Goal: Register for event/course

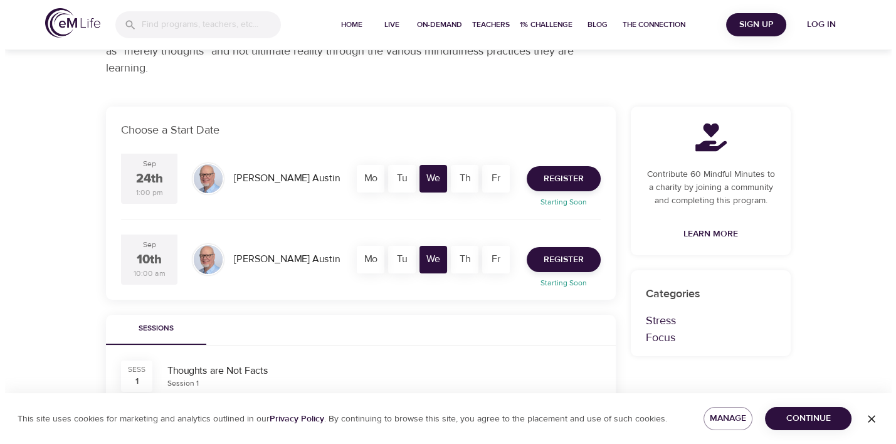
scroll to position [120, 0]
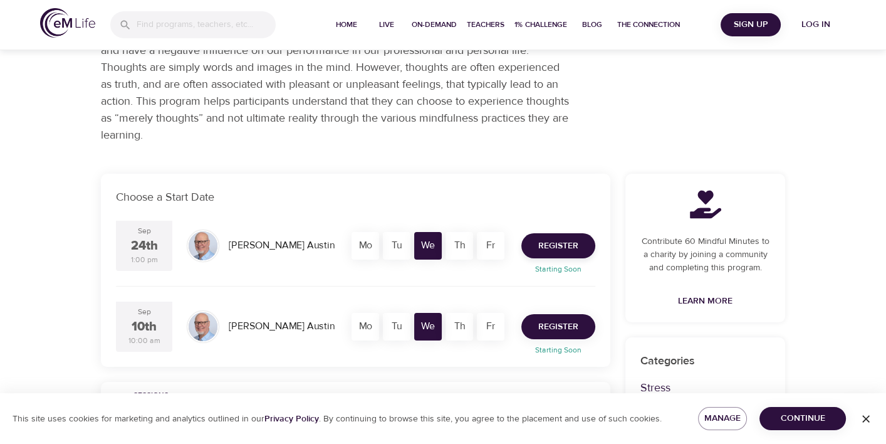
click at [555, 318] on button "Register" at bounding box center [559, 326] width 74 height 25
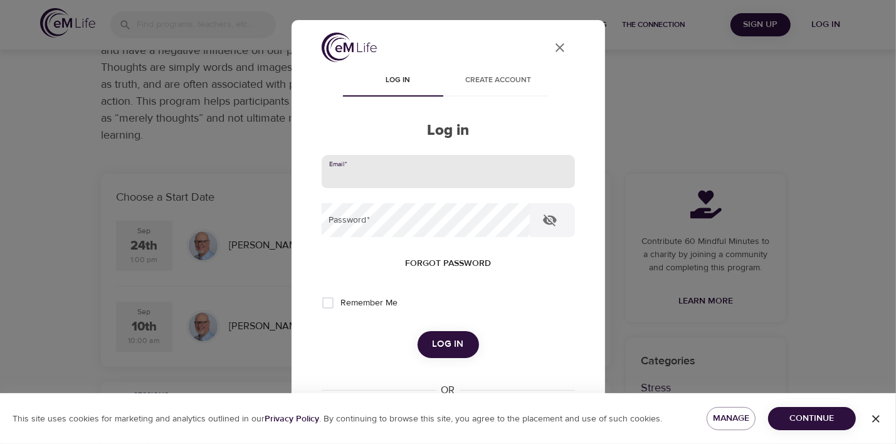
click at [425, 172] on input "email" at bounding box center [448, 172] width 253 height 34
type input "nathalia.alvarado@fortrea.com"
click at [354, 303] on span "Remember Me" at bounding box center [369, 302] width 57 height 13
click at [341, 303] on input "Remember Me" at bounding box center [328, 303] width 26 height 26
checkbox input "true"
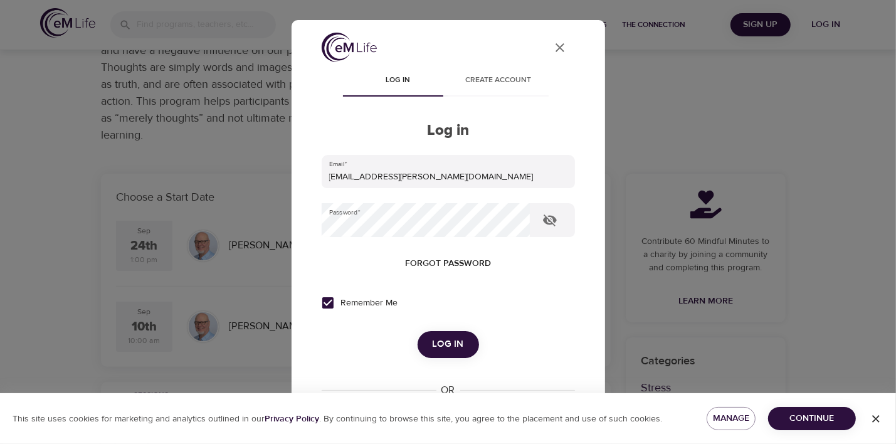
click at [450, 343] on span "Log in" at bounding box center [447, 344] width 31 height 16
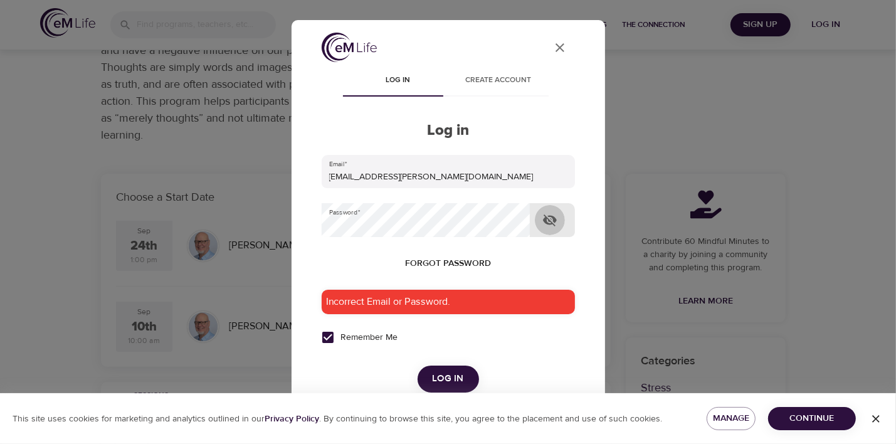
click at [546, 226] on icon "button" at bounding box center [549, 219] width 15 height 15
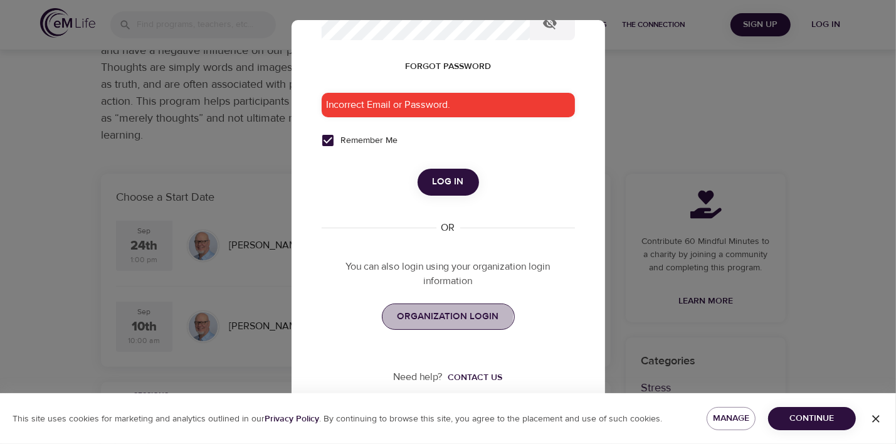
click at [443, 311] on span "ORGANIZATION LOGIN" at bounding box center [448, 316] width 102 height 16
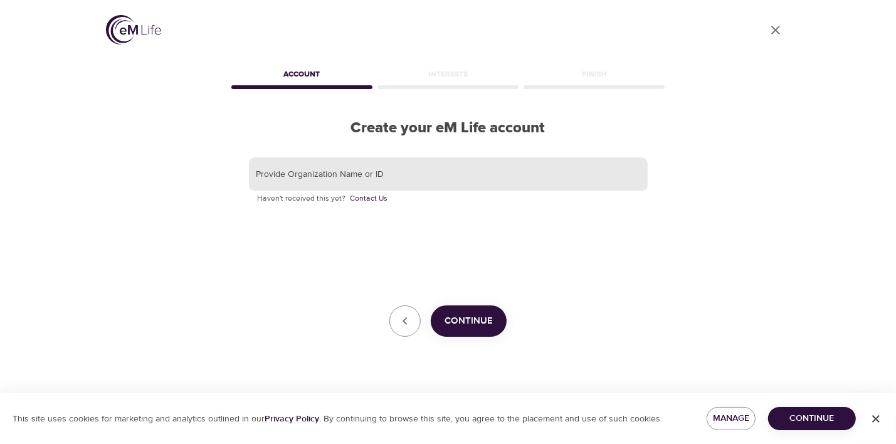
click at [354, 181] on input "text" at bounding box center [448, 174] width 399 height 34
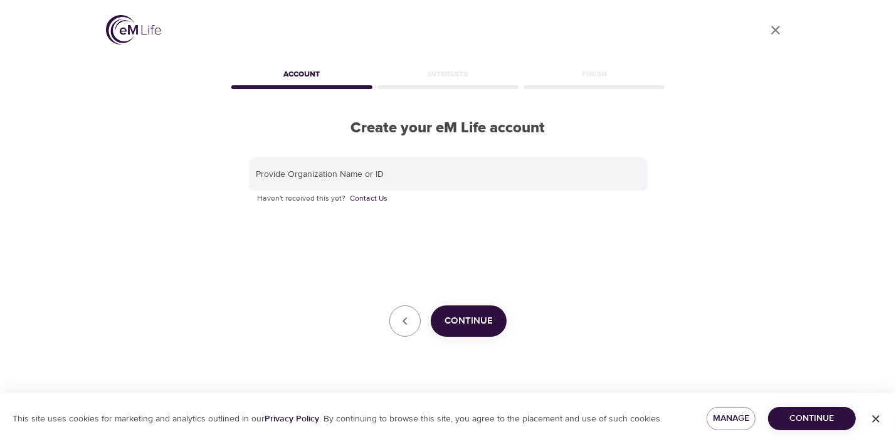
click at [207, 327] on div "User Profile Account Interests Finish Create your eM Life account Provide Organ…" at bounding box center [448, 222] width 715 height 444
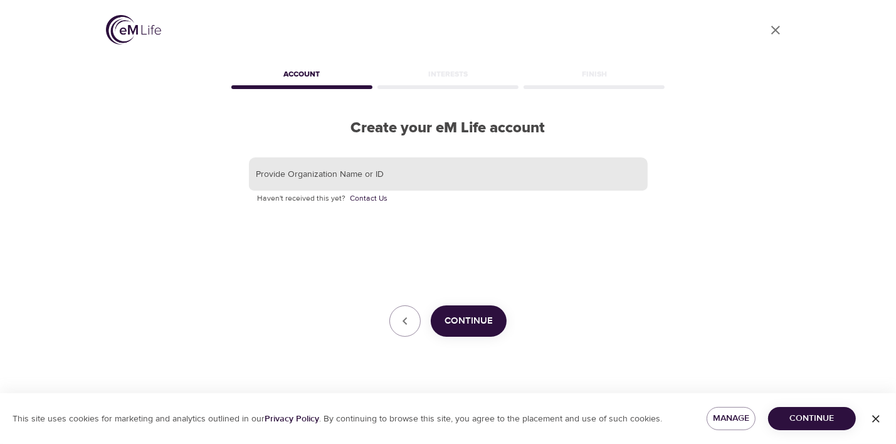
click at [294, 169] on input "text" at bounding box center [448, 174] width 399 height 34
type input "Fortrea"
click at [468, 322] on span "Continue" at bounding box center [468, 321] width 48 height 16
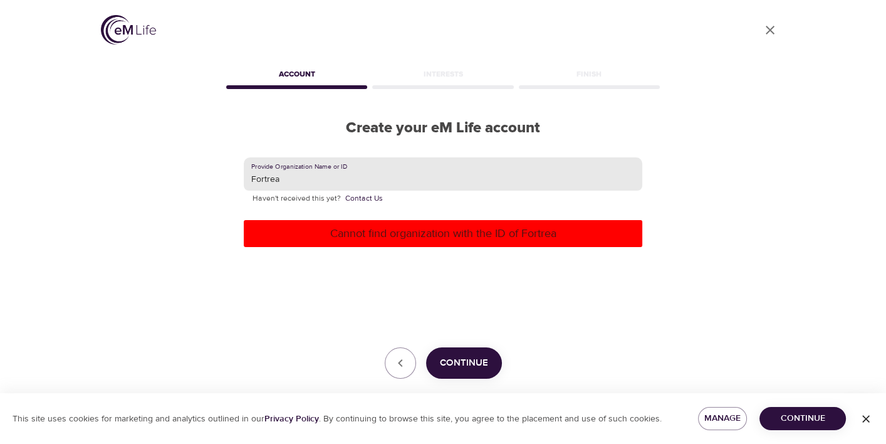
click at [288, 175] on input "Fortrea" at bounding box center [443, 174] width 399 height 34
paste input "621667"
type input "621667"
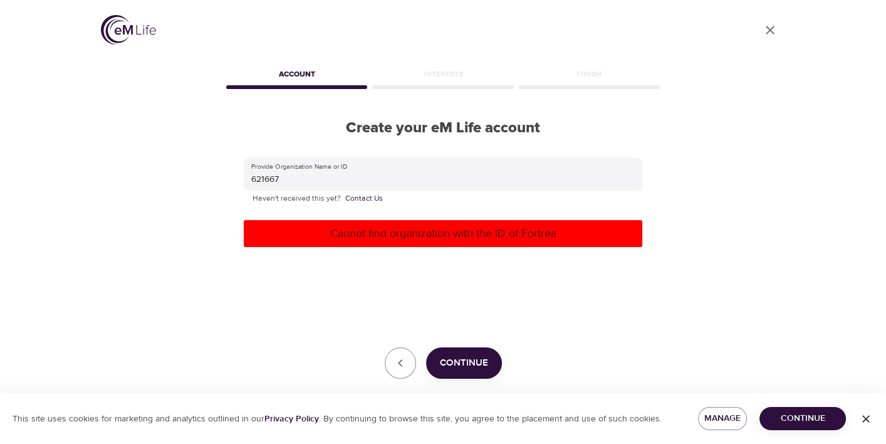
click at [388, 226] on p "Cannot find organization with the ID of Fortrea" at bounding box center [443, 233] width 389 height 17
click at [482, 361] on span "Continue" at bounding box center [464, 363] width 48 height 16
click at [363, 193] on link "Contact Us" at bounding box center [364, 198] width 38 height 13
click at [770, 26] on icon "User Profile" at bounding box center [770, 30] width 15 height 15
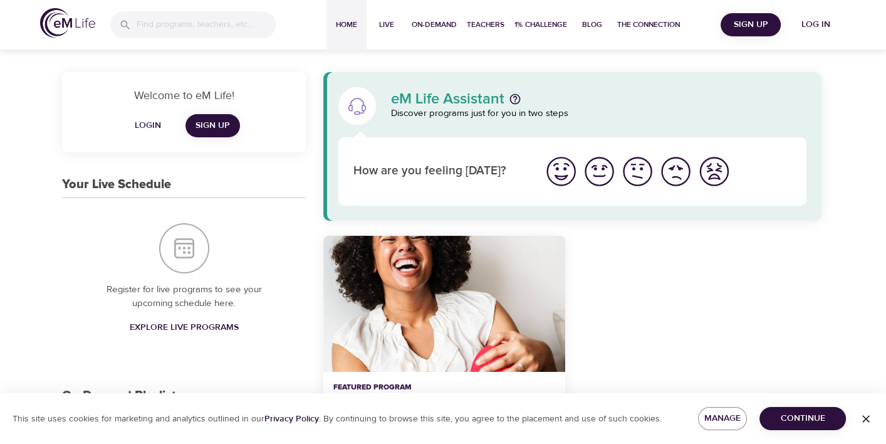
click at [221, 127] on span "Sign Up" at bounding box center [213, 126] width 34 height 16
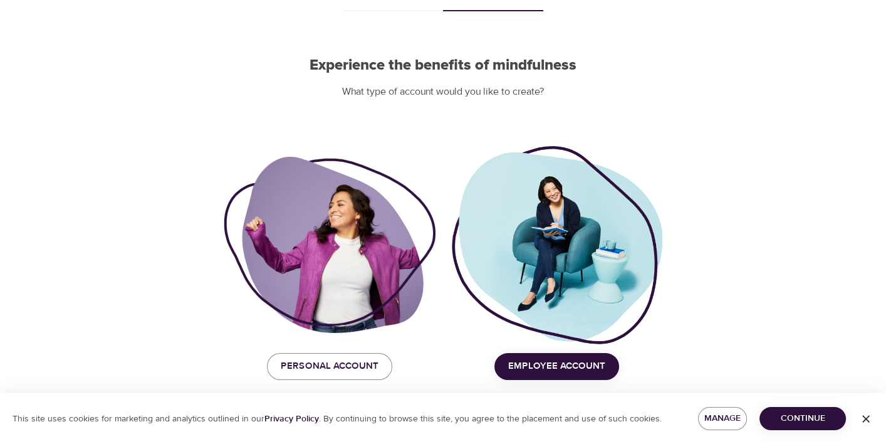
scroll to position [83, 0]
click at [548, 367] on span "Employee Account" at bounding box center [556, 365] width 97 height 16
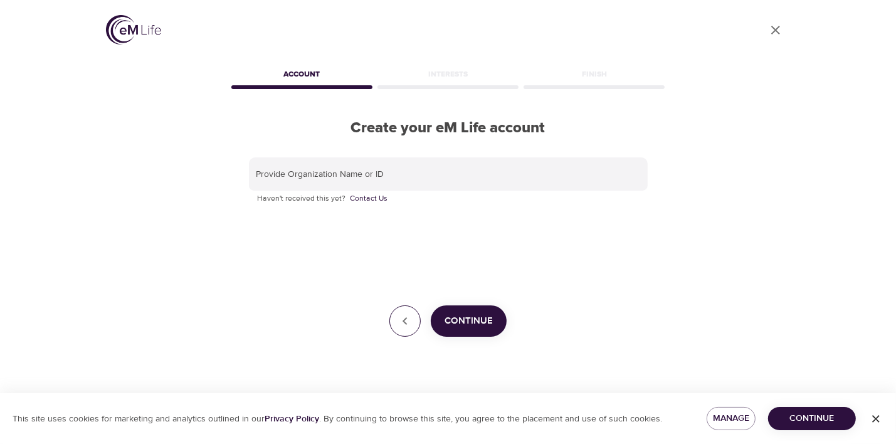
click at [396, 316] on button "button" at bounding box center [404, 320] width 31 height 31
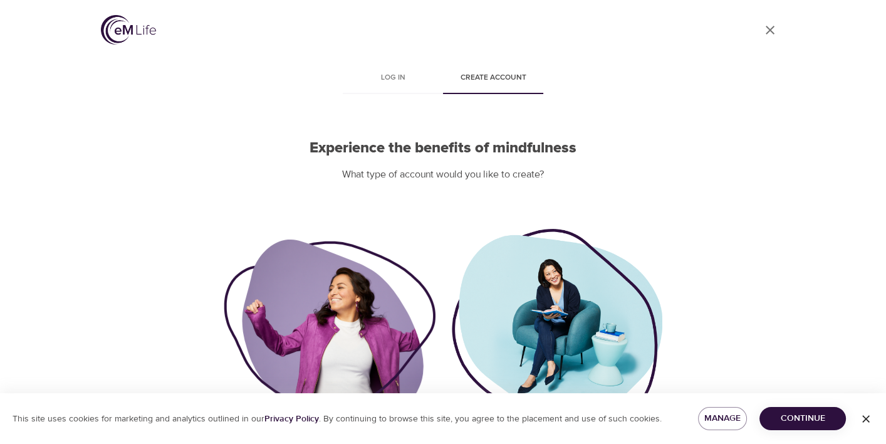
click at [769, 33] on icon "User Profile" at bounding box center [770, 30] width 15 height 15
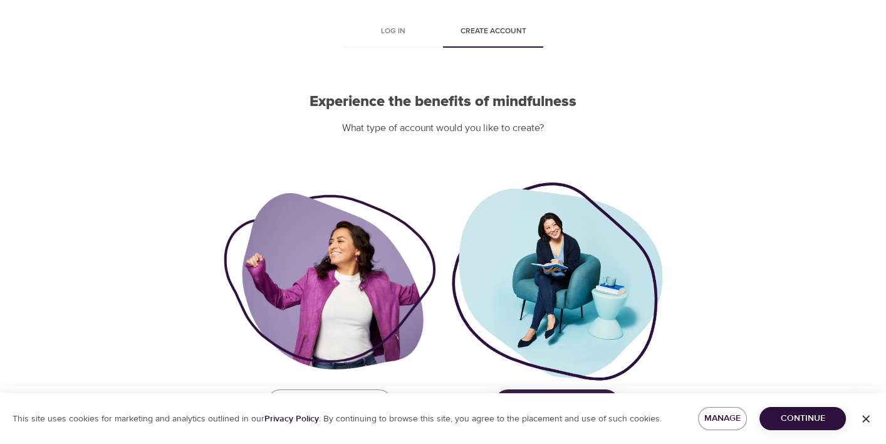
scroll to position [83, 0]
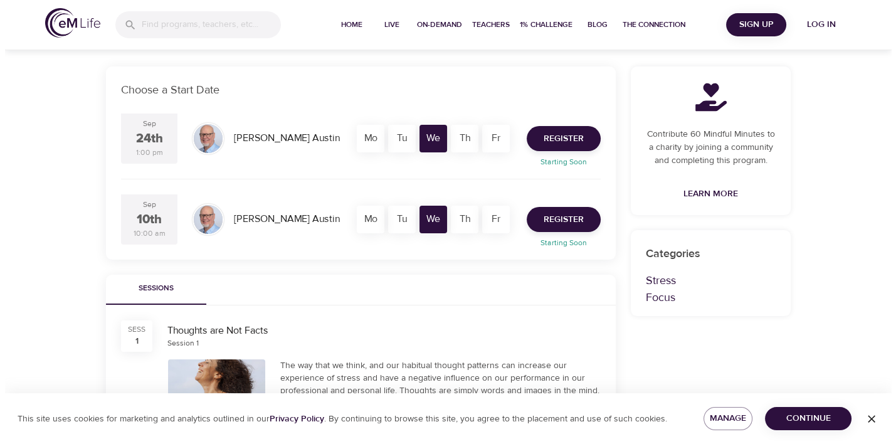
scroll to position [251, 0]
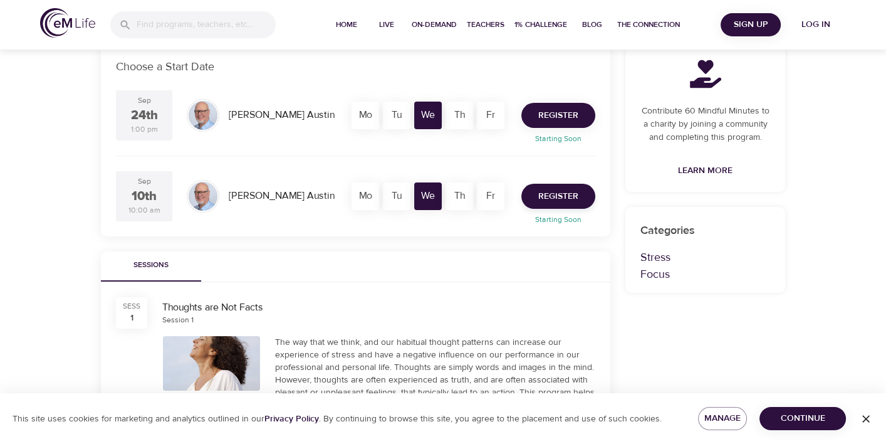
click at [539, 117] on span "Register" at bounding box center [558, 116] width 40 height 16
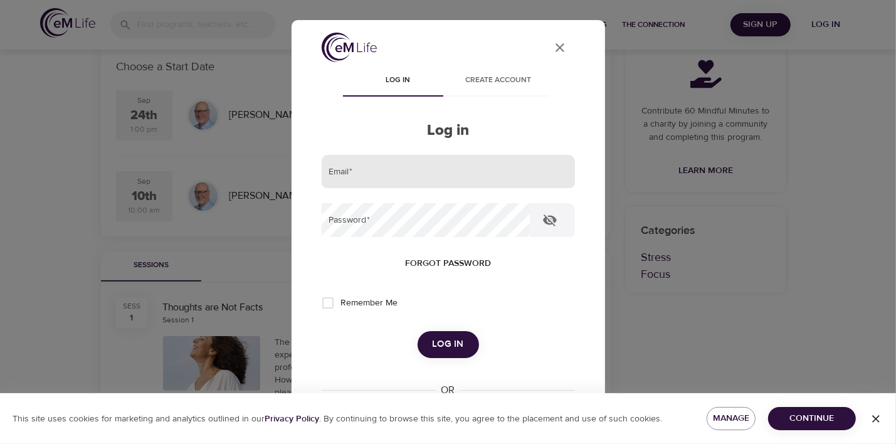
click at [370, 168] on input "email" at bounding box center [448, 172] width 253 height 34
click at [553, 348] on div "Log in" at bounding box center [448, 344] width 253 height 26
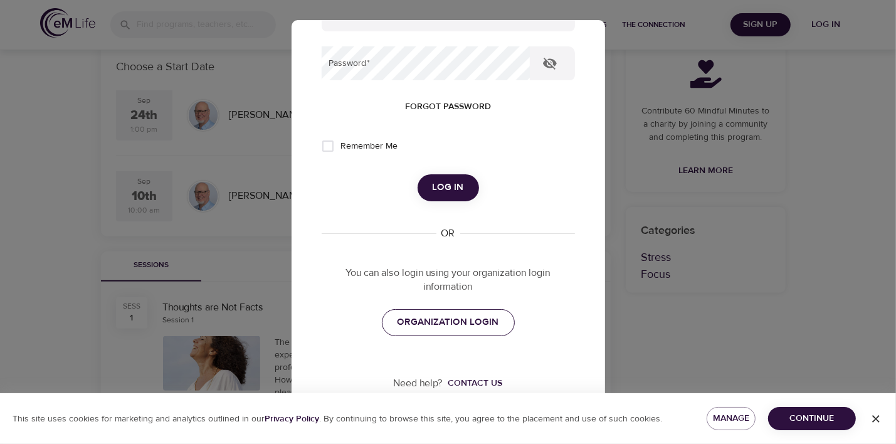
scroll to position [163, 0]
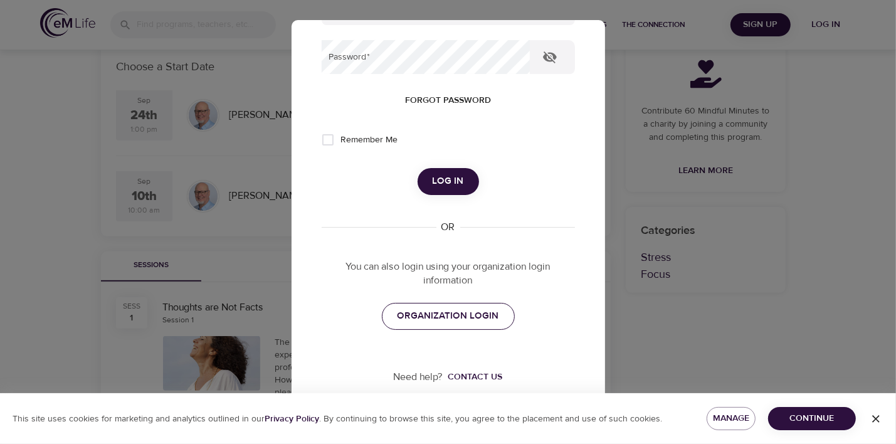
click at [454, 313] on span "ORGANIZATION LOGIN" at bounding box center [448, 316] width 102 height 16
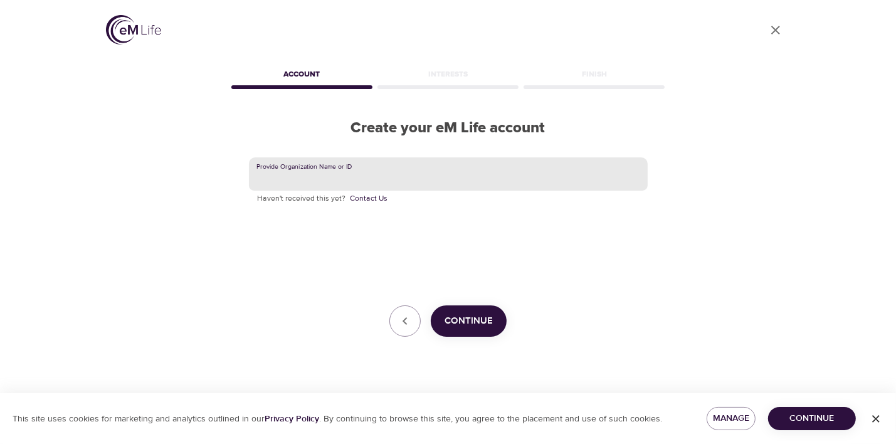
click at [278, 164] on input "text" at bounding box center [448, 174] width 399 height 34
type input "Fortrea"
click at [485, 323] on span "Continue" at bounding box center [468, 321] width 48 height 16
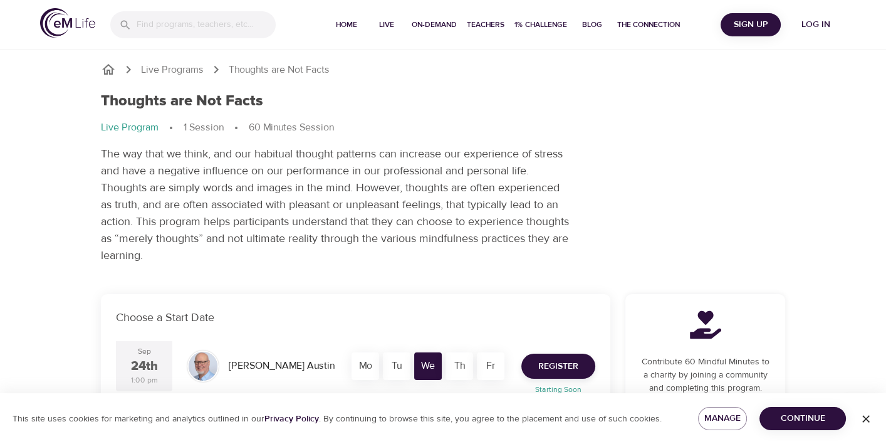
click at [245, 102] on h1 "Thoughts are Not Facts" at bounding box center [182, 101] width 162 height 18
copy h1 "Thoughts are Not Facts"
drag, startPoint x: 97, startPoint y: 27, endPoint x: 48, endPoint y: 23, distance: 49.0
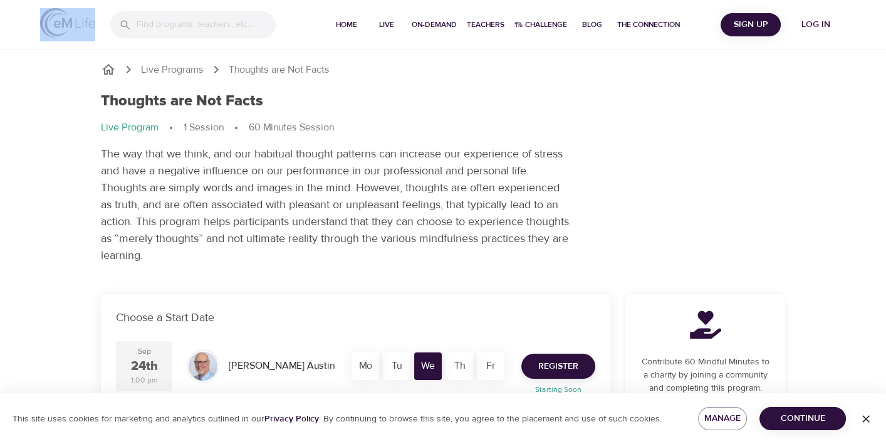
click at [48, 23] on div "Home Live On-Demand Teachers 1% Challenge Blog The Connection Sign Up Log in" at bounding box center [443, 25] width 886 height 50
copy img
